Goal: Information Seeking & Learning: Learn about a topic

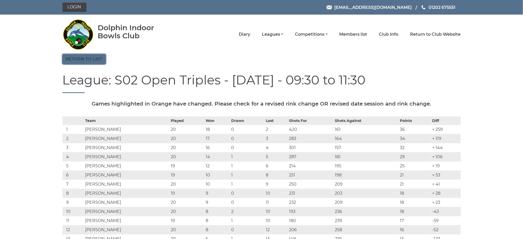
click at [94, 57] on link "Return to list" at bounding box center [83, 59] width 43 height 10
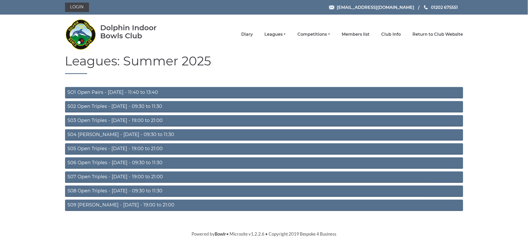
click at [127, 133] on link "S04 Aussie Pairs - Wednesday - 09:30 to 11:30" at bounding box center [264, 134] width 398 height 11
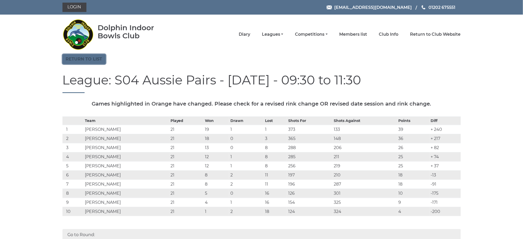
click at [92, 60] on link "Return to list" at bounding box center [83, 59] width 43 height 10
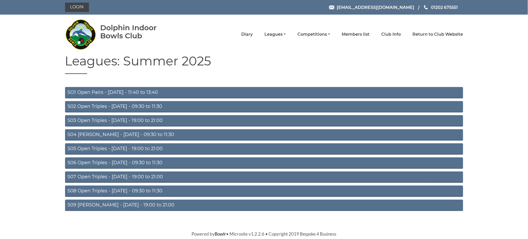
click at [119, 161] on link "S06 Open Triples - Thursday - 09:30 to 11:30" at bounding box center [264, 162] width 398 height 11
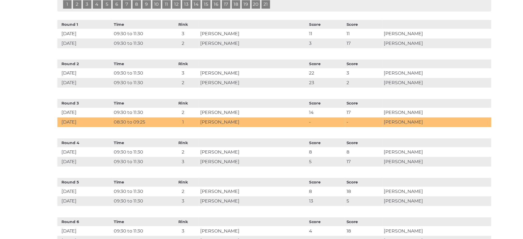
scroll to position [181, 0]
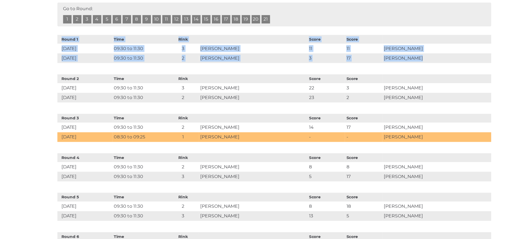
drag, startPoint x: 480, startPoint y: 87, endPoint x: 480, endPoint y: 61, distance: 26.0
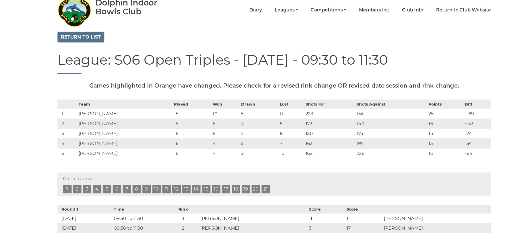
scroll to position [0, 0]
